Goal: Task Accomplishment & Management: Use online tool/utility

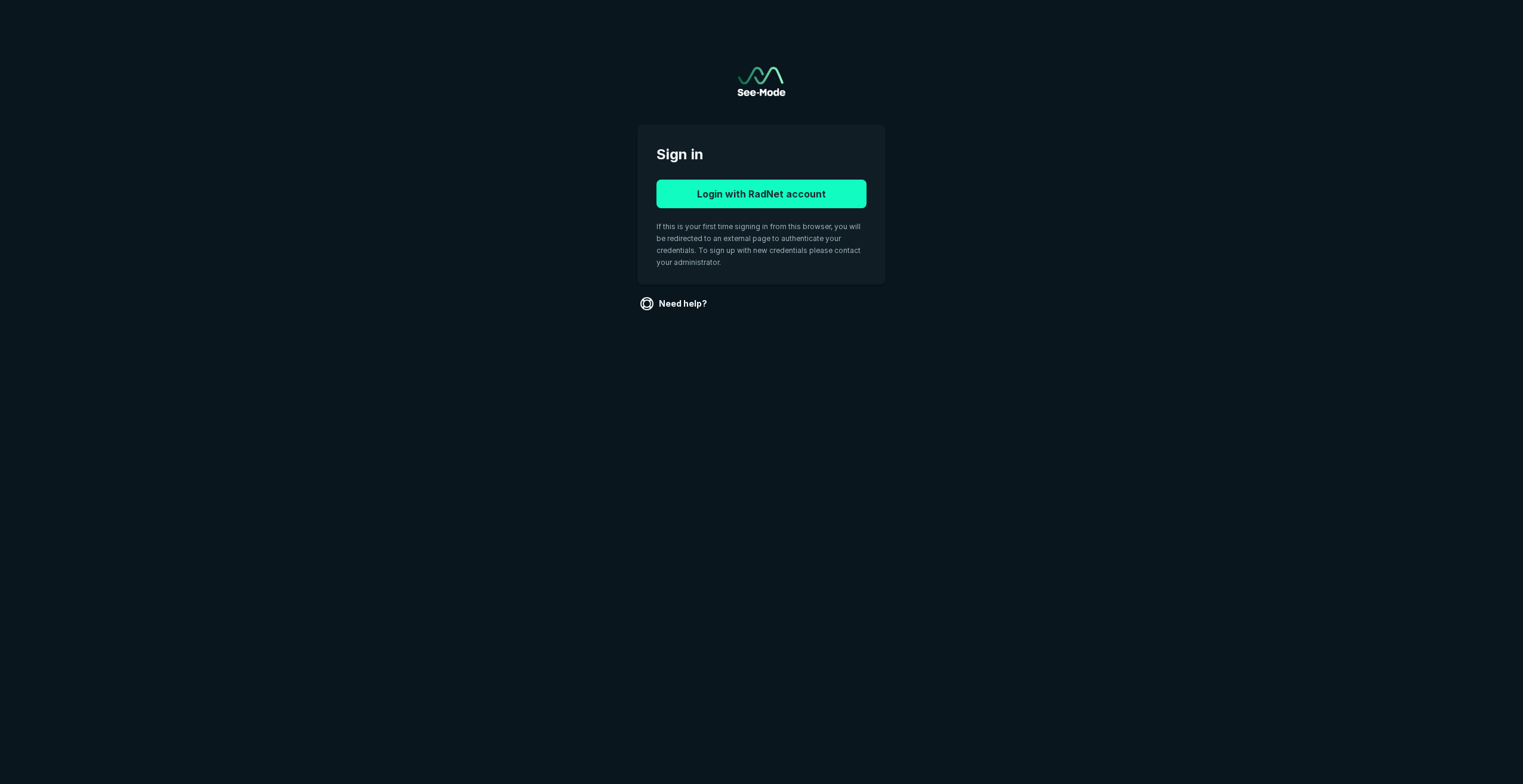
click at [798, 195] on button "Login with RadNet account" at bounding box center [761, 194] width 210 height 28
click at [765, 189] on button "Login with RadNet account" at bounding box center [761, 194] width 210 height 28
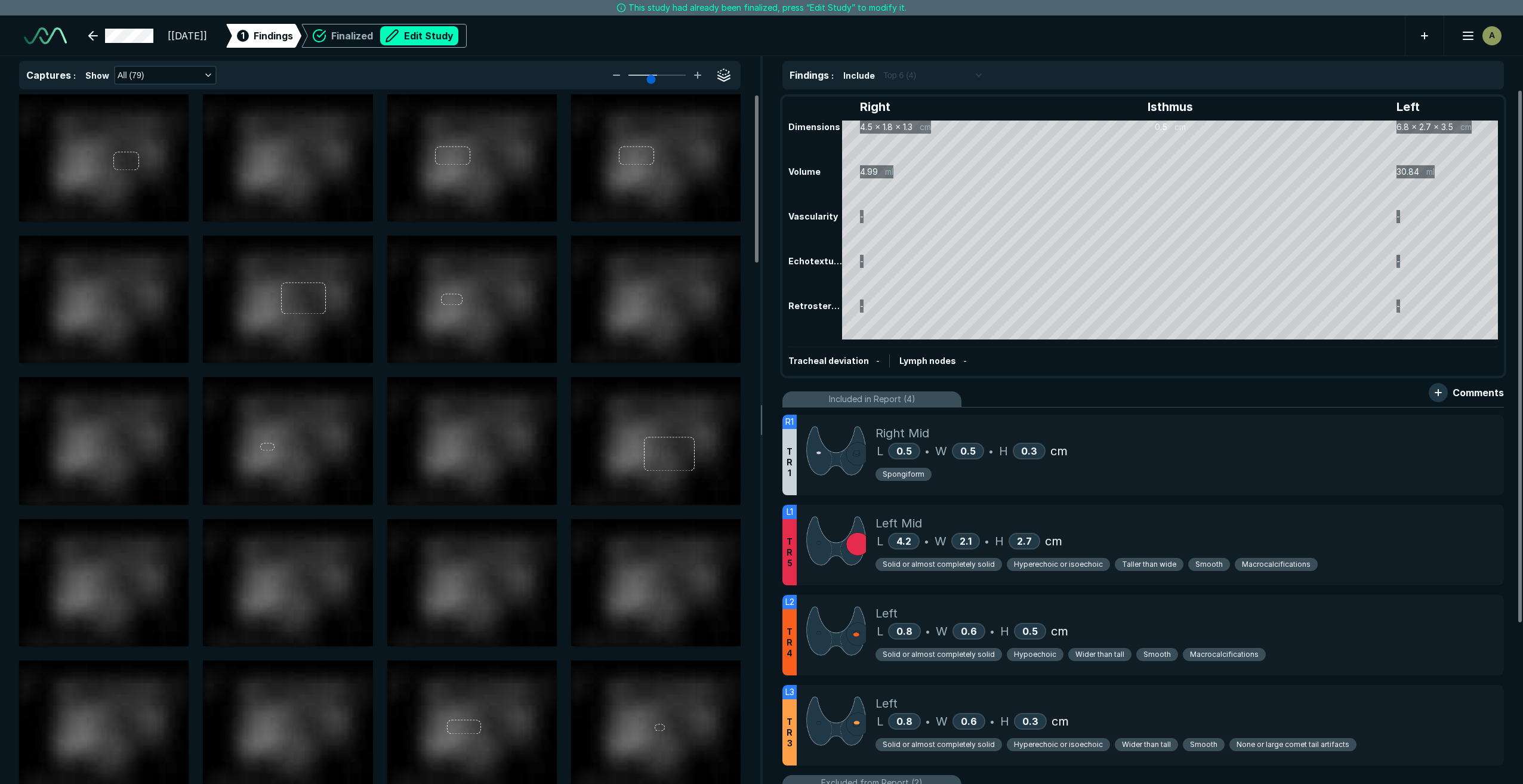
scroll to position [2753, 4770]
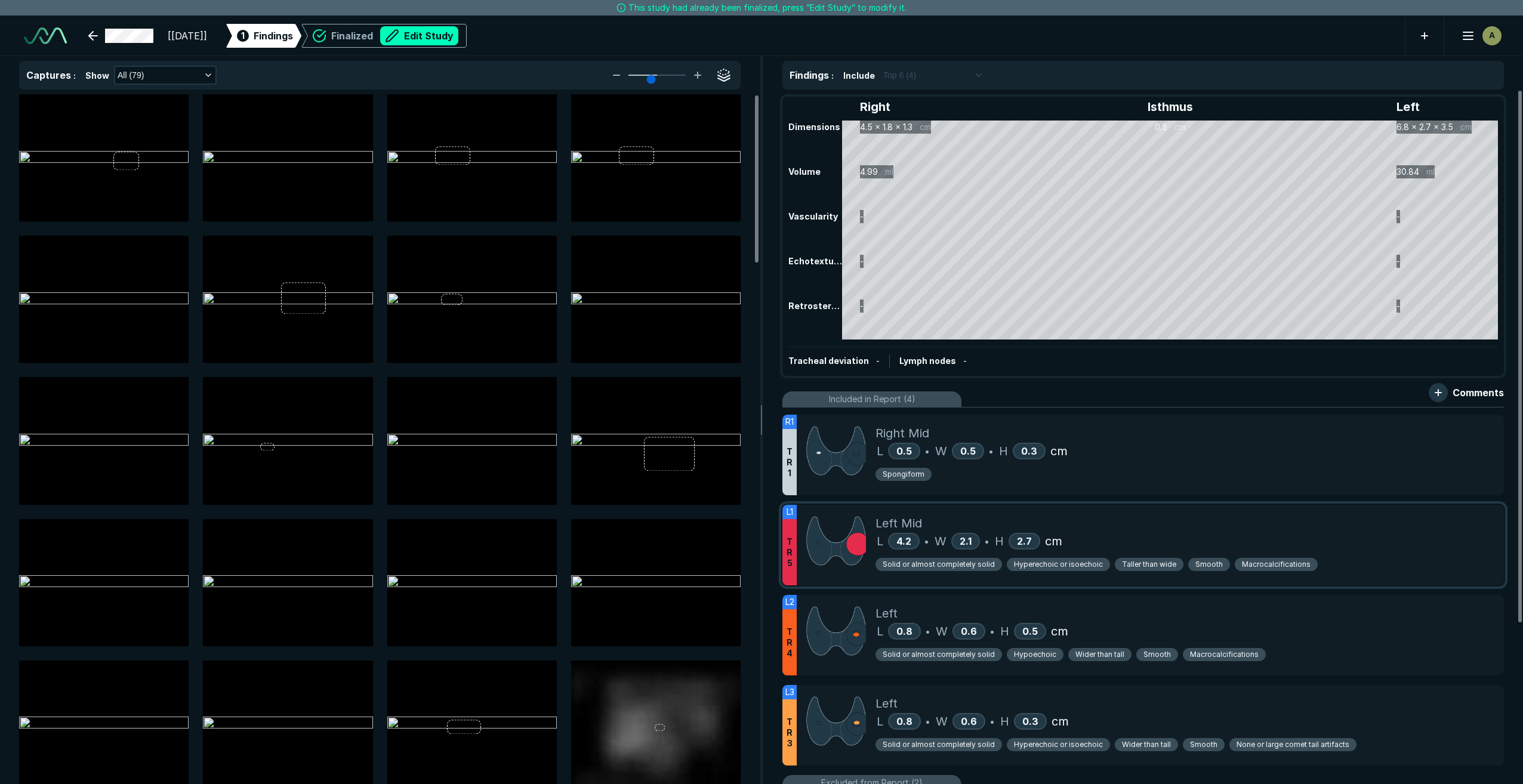
click at [1236, 539] on div "L 4.2 • W 2.1 • H 2.7 cm" at bounding box center [1185, 541] width 619 height 18
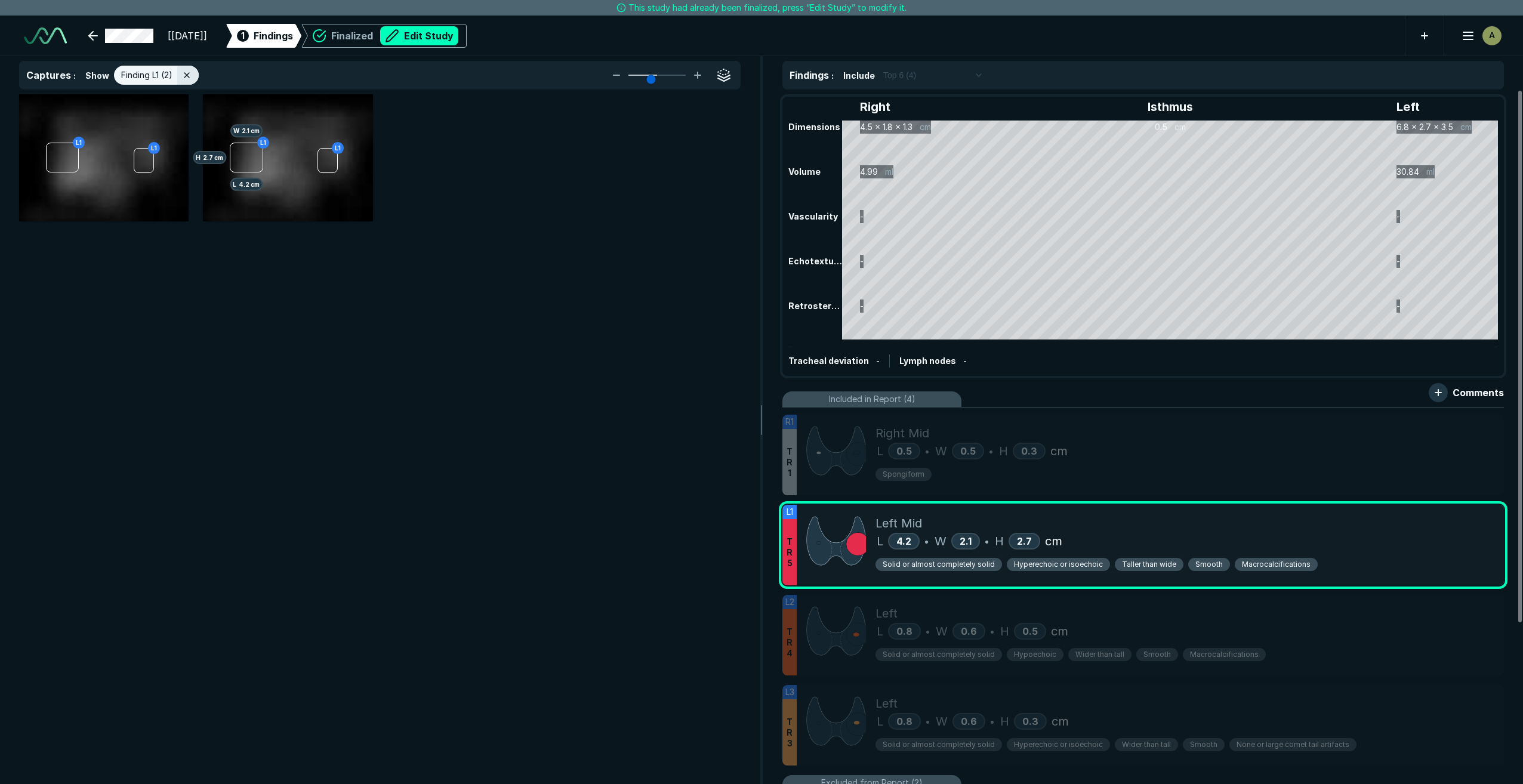
scroll to position [4508, 4762]
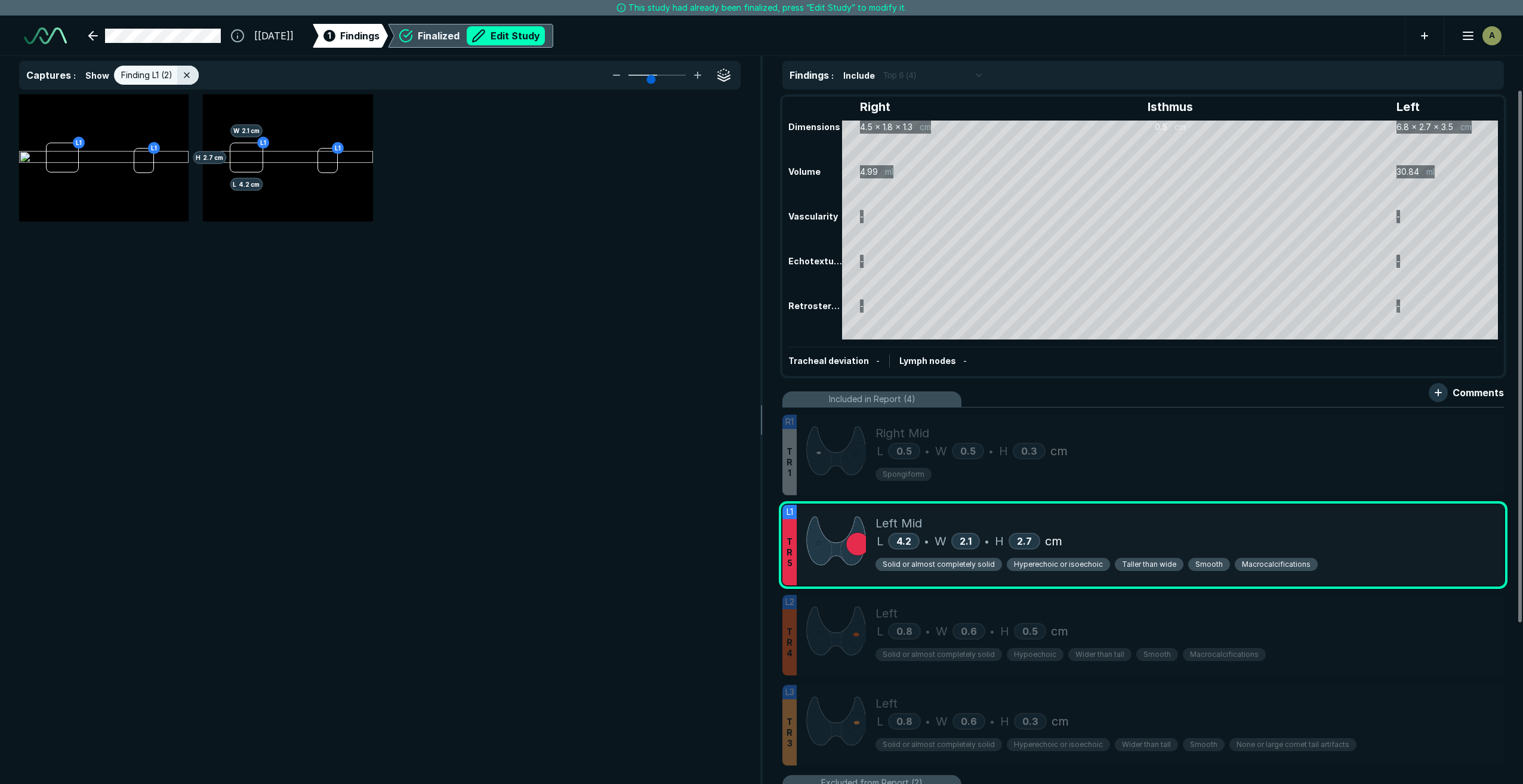
click at [450, 36] on div "Finalized Edit Study" at bounding box center [481, 36] width 127 height 20
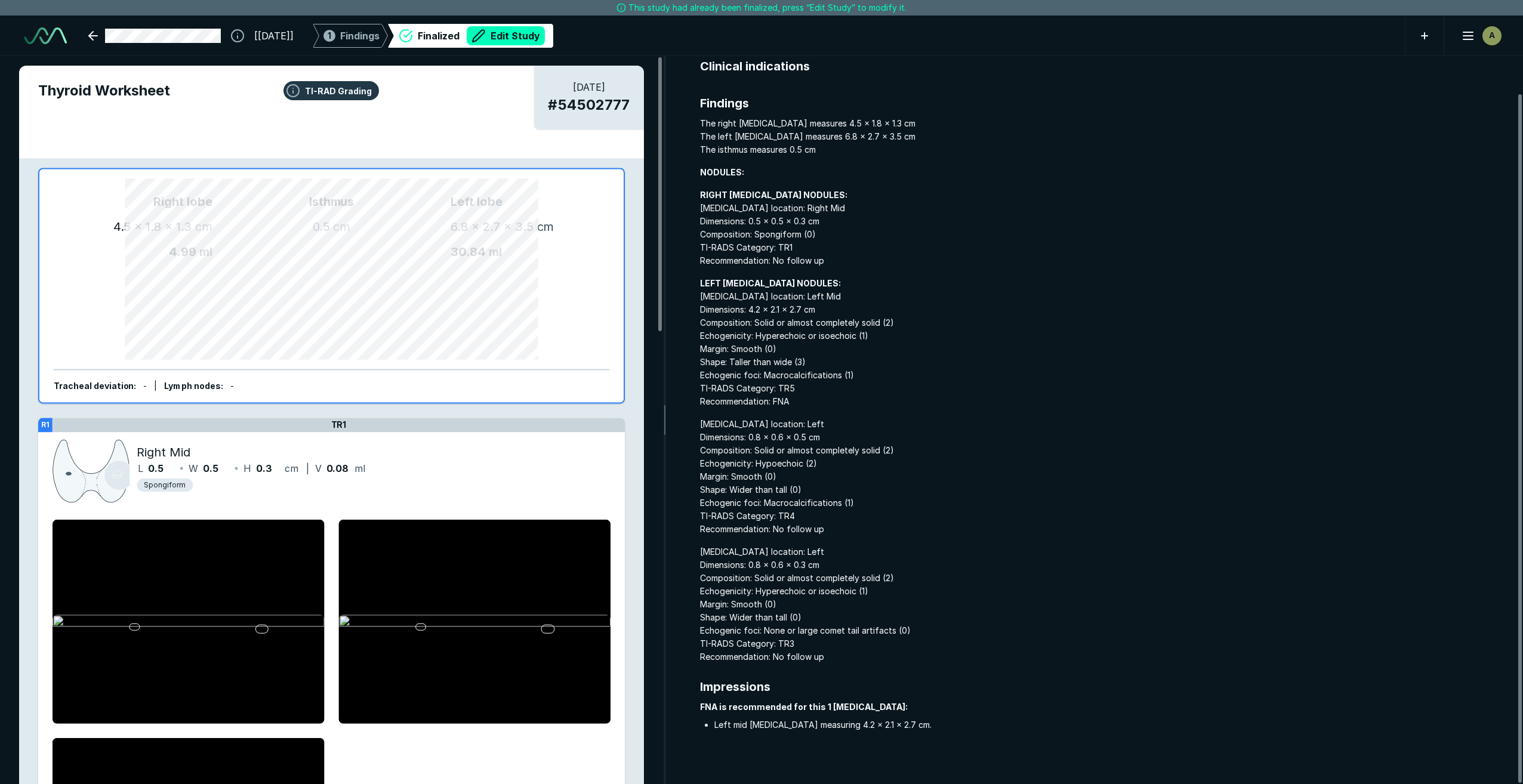
scroll to position [39, 0]
